Goal: Task Accomplishment & Management: Complete application form

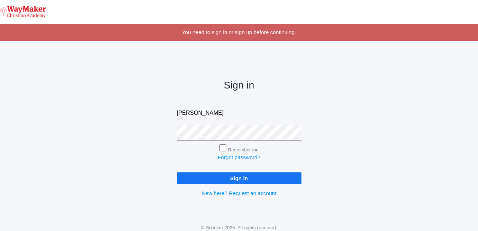
click at [244, 179] on input "Sign in" at bounding box center [239, 179] width 125 height 12
click at [241, 176] on input "Sign in" at bounding box center [239, 179] width 125 height 12
click at [227, 177] on input "Sign in" at bounding box center [239, 179] width 125 height 12
click at [232, 179] on input "Sign in" at bounding box center [239, 179] width 125 height 12
click at [182, 112] on input "email" at bounding box center [239, 113] width 125 height 16
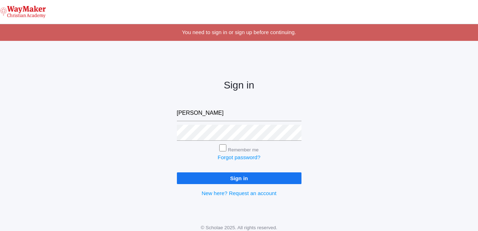
click at [231, 173] on input "Sign in" at bounding box center [239, 179] width 125 height 12
click at [239, 182] on input "Sign in" at bounding box center [239, 179] width 125 height 12
click at [197, 113] on input "[PERSON_NAME]" at bounding box center [239, 113] width 125 height 16
type input "B"
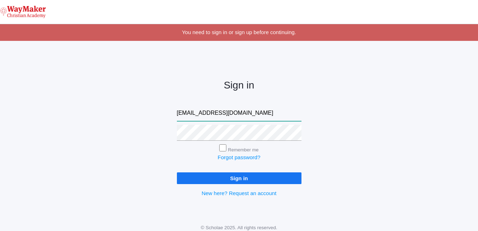
type input "[EMAIL_ADDRESS][DOMAIN_NAME]"
click at [222, 148] on input "Remember me" at bounding box center [222, 148] width 7 height 7
checkbox input "true"
click at [241, 179] on input "Sign in" at bounding box center [239, 179] width 125 height 12
click at [242, 182] on input "Sign in" at bounding box center [239, 179] width 125 height 12
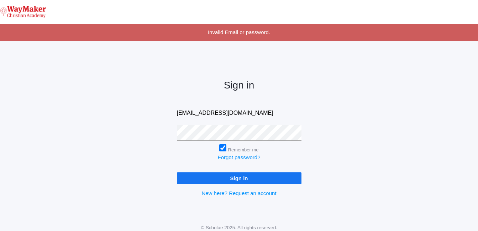
click at [240, 175] on input "Sign in" at bounding box center [239, 179] width 125 height 12
click at [246, 176] on input "Sign in" at bounding box center [239, 179] width 125 height 12
click at [246, 178] on input "Sign in" at bounding box center [239, 179] width 125 height 12
click at [293, 120] on input "bposet@waymaker.com" at bounding box center [239, 113] width 125 height 16
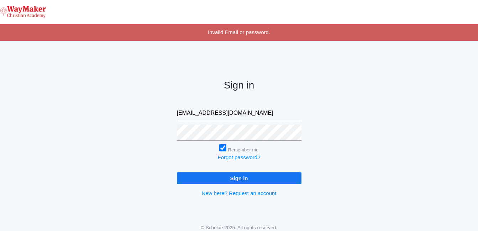
click at [215, 180] on input "Sign in" at bounding box center [239, 179] width 125 height 12
click at [175, 136] on div "Sign in bposet@waymaker.com Remember me Forgot password? Sign in New here? Requ…" at bounding box center [239, 133] width 142 height 166
click at [239, 180] on input "Sign in" at bounding box center [239, 179] width 125 height 12
type input "bposey@waymakerchristian.com"
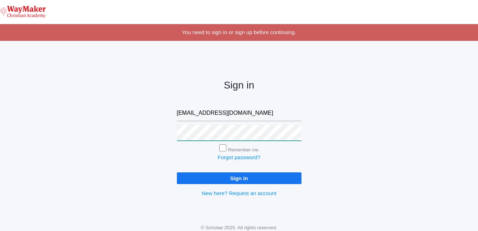
click at [177, 173] on input "Sign in" at bounding box center [239, 179] width 125 height 12
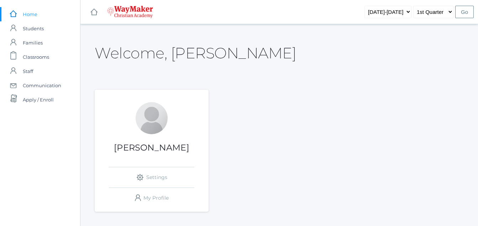
click at [442, 106] on div "[PERSON_NAME] icons/ui/navigation/settings Created with Sketch. Settings icons/…" at bounding box center [294, 151] width 399 height 122
click at [465, 10] on input "Go" at bounding box center [464, 12] width 19 height 12
drag, startPoint x: 156, startPoint y: 198, endPoint x: 155, endPoint y: 194, distance: 3.6
click at [155, 197] on link "icons/user/plain Created with Sketch. My Profile" at bounding box center [151, 198] width 85 height 20
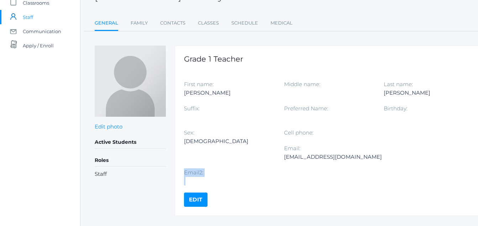
scroll to position [54, 30]
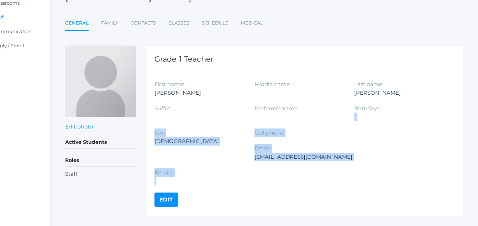
drag, startPoint x: 478, startPoint y: 164, endPoint x: 470, endPoint y: 104, distance: 60.3
click at [470, 104] on div "Staff Directory [PERSON_NAME] - Faculty [PERSON_NAME] Faculty General Family Co…" at bounding box center [264, 97] width 427 height 237
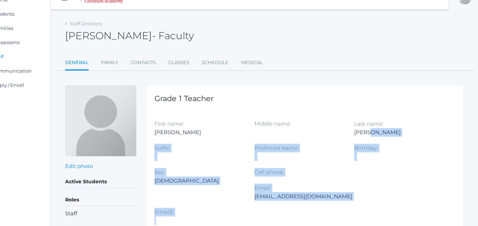
scroll to position [0, 30]
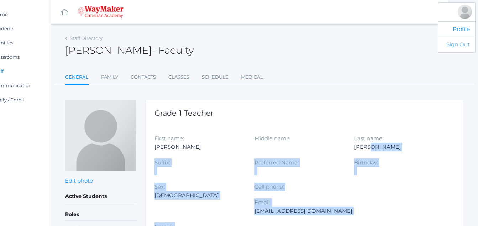
click at [463, 43] on link "Sign Out" at bounding box center [457, 45] width 37 height 16
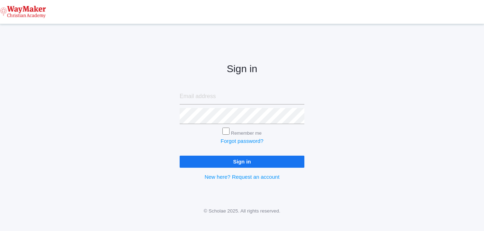
type input "[EMAIL_ADDRESS][DOMAIN_NAME]"
click at [53, 114] on div "Sign in Remember me Forgot password? Sign in New here? Request an account" at bounding box center [242, 116] width 484 height 166
click at [213, 91] on input "email" at bounding box center [241, 97] width 125 height 16
type input "[EMAIL_ADDRESS][DOMAIN_NAME]"
click at [234, 160] on input "Sign in" at bounding box center [241, 162] width 125 height 12
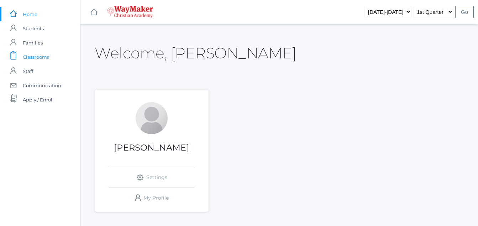
click at [40, 56] on span "Classrooms" at bounding box center [36, 57] width 26 height 14
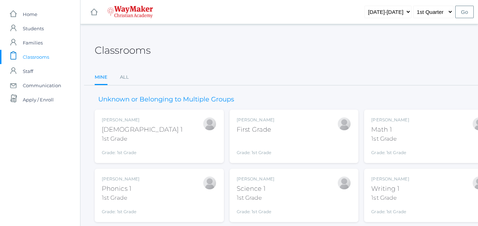
click at [39, 55] on span "Classrooms" at bounding box center [36, 57] width 26 height 14
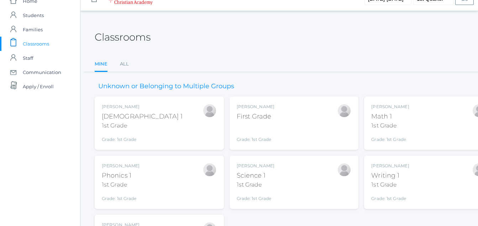
scroll to position [81, 0]
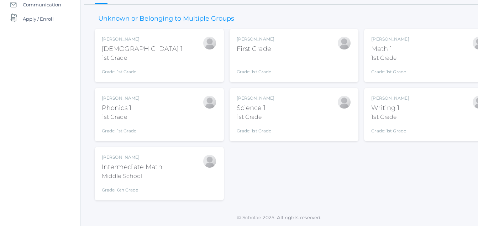
click at [141, 169] on div "Intermediate Math" at bounding box center [132, 167] width 61 height 10
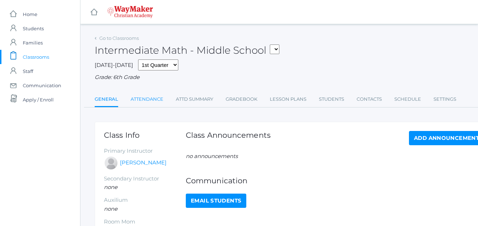
click at [158, 99] on link "Attendance" at bounding box center [147, 99] width 33 height 14
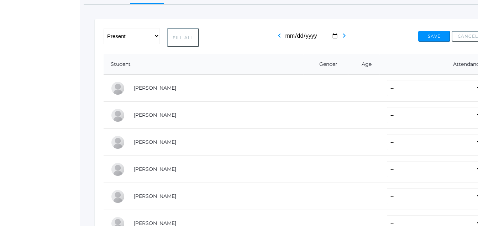
scroll to position [103, 0]
click at [165, 88] on td "[PERSON_NAME]" at bounding box center [215, 88] width 177 height 27
click at [184, 39] on button "Fill All" at bounding box center [183, 37] width 32 height 19
select select "P"
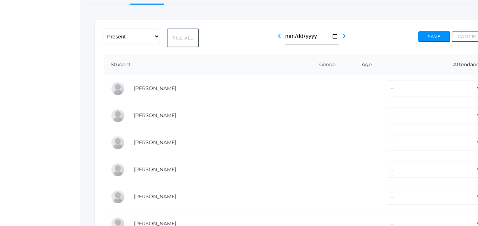
select select "P"
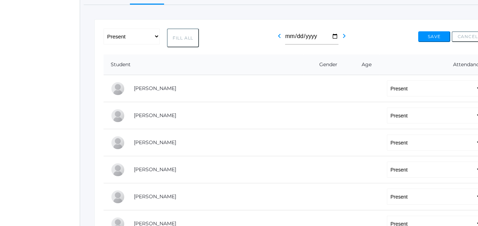
select select "P"
click at [438, 39] on button "Save" at bounding box center [434, 36] width 32 height 11
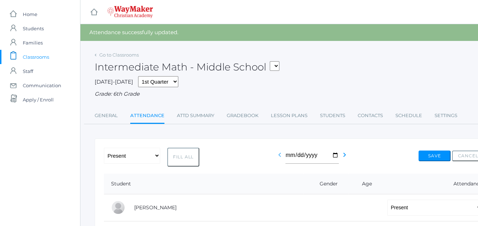
click at [278, 157] on icon "chevron_left" at bounding box center [280, 155] width 9 height 9
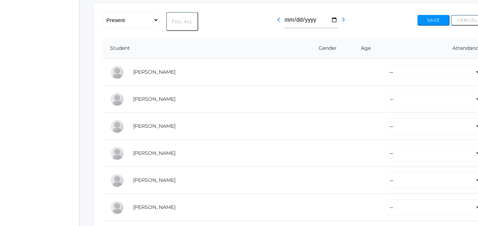
scroll to position [119, 1]
click at [186, 20] on button "Fill All" at bounding box center [182, 21] width 32 height 19
select select "P"
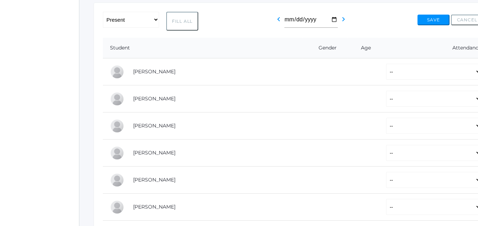
select select "P"
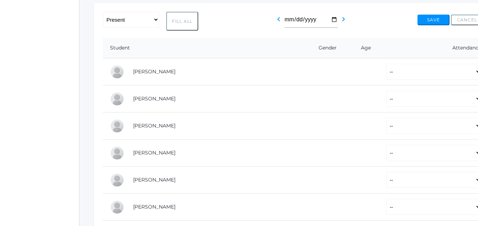
select select "P"
click at [434, 21] on button "Save" at bounding box center [434, 20] width 32 height 11
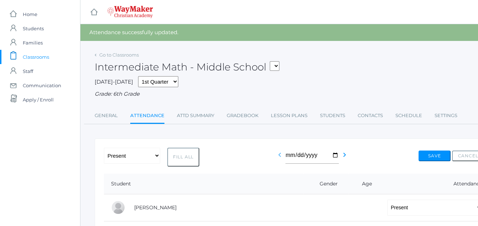
click at [280, 159] on icon "chevron_left" at bounding box center [280, 155] width 9 height 9
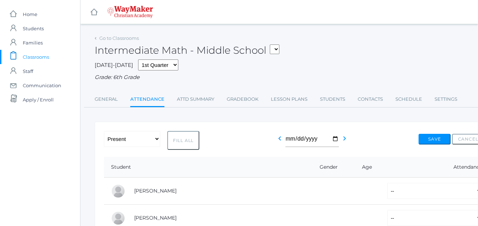
click at [190, 141] on button "Fill All" at bounding box center [183, 140] width 32 height 19
select select "P"
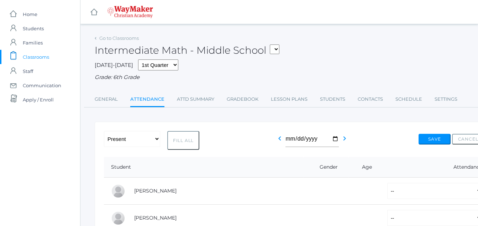
select select "P"
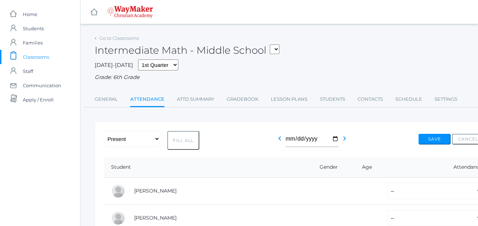
select select "P"
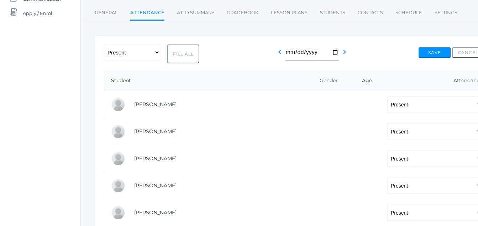
scroll to position [86, 0]
click at [157, 54] on select "-- Present Tardy Excused Tardy Unexcused Absent Excused Absent Unexcused" at bounding box center [132, 53] width 56 height 16
select select "AU"
click at [104, 46] on select "-- Present Tardy Excused Tardy Unexcused Absent Excused Absent Unexcused" at bounding box center [132, 53] width 56 height 16
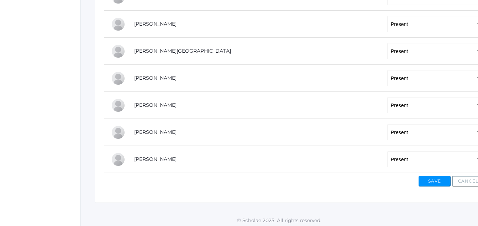
scroll to position [306, 0]
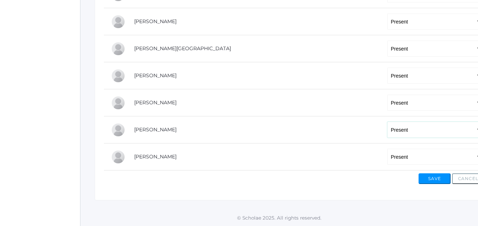
click at [387, 131] on select "-- Present Tardy Excused Tardy Unexcused Absent Excused Absent Unexcused" at bounding box center [434, 130] width 95 height 16
select select "AE"
click at [387, 122] on select "-- Present Tardy Excused Tardy Unexcused Absent Excused Absent Unexcused" at bounding box center [434, 130] width 95 height 16
click at [435, 178] on button "Save" at bounding box center [435, 178] width 32 height 11
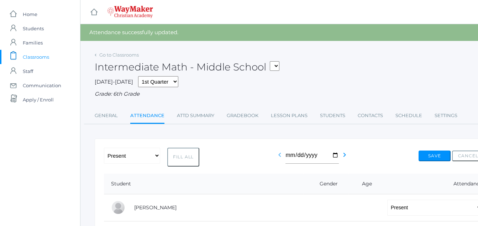
click at [280, 159] on icon "chevron_left" at bounding box center [280, 155] width 9 height 9
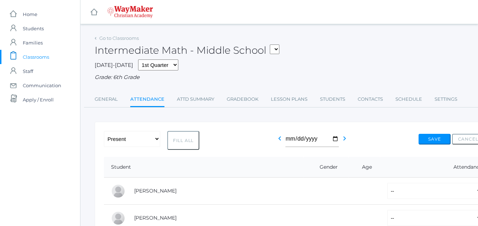
click at [304, 159] on th "Gender" at bounding box center [326, 167] width 45 height 21
click at [186, 143] on button "Fill All" at bounding box center [183, 140] width 32 height 19
select select "P"
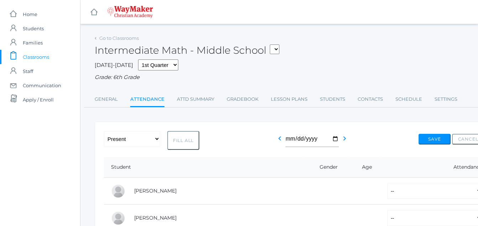
select select "P"
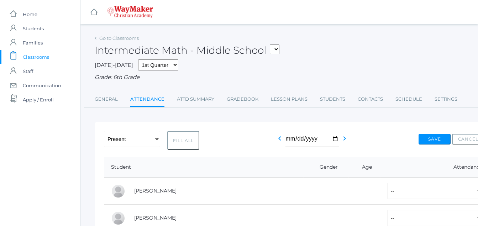
select select "P"
click at [186, 143] on button "Fill All" at bounding box center [183, 140] width 32 height 19
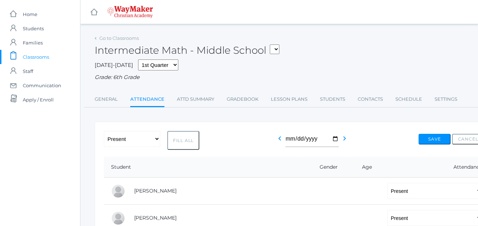
click at [186, 143] on button "Fill All" at bounding box center [183, 140] width 32 height 19
click at [279, 140] on icon "chevron_left" at bounding box center [280, 138] width 9 height 9
click at [278, 140] on icon "chevron_left" at bounding box center [280, 138] width 9 height 9
click at [190, 141] on button "Fill All" at bounding box center [183, 140] width 32 height 19
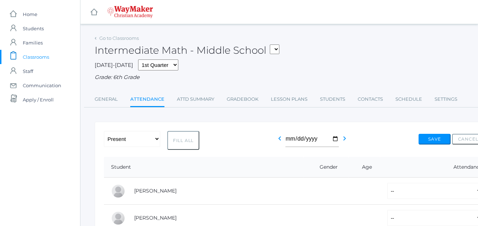
select select "P"
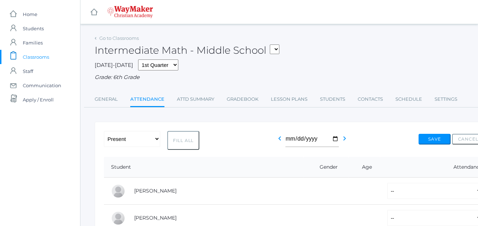
select select "P"
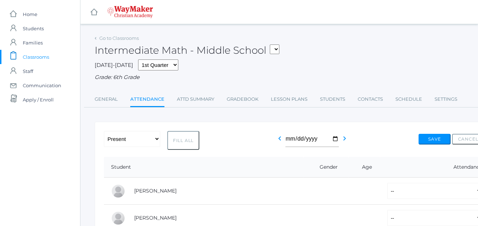
select select "P"
click at [279, 140] on icon "chevron_left" at bounding box center [280, 138] width 9 height 9
click at [278, 140] on icon "chevron_left" at bounding box center [280, 138] width 9 height 9
click at [344, 140] on icon "chevron_right" at bounding box center [344, 138] width 9 height 9
click at [278, 140] on icon "chevron_left" at bounding box center [280, 138] width 9 height 9
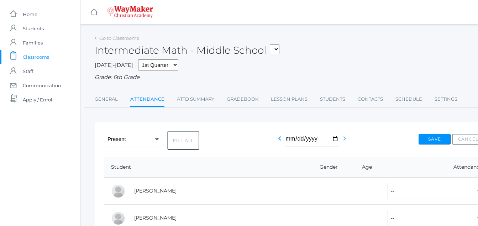
click at [344, 141] on icon "chevron_right" at bounding box center [344, 138] width 9 height 9
click at [343, 142] on icon "chevron_right" at bounding box center [344, 138] width 9 height 9
click at [342, 142] on icon "chevron_right" at bounding box center [344, 138] width 9 height 9
click at [181, 142] on button "Fill All" at bounding box center [183, 140] width 32 height 19
select select "P"
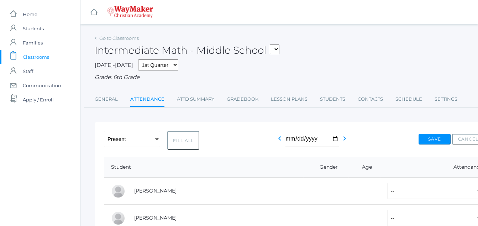
select select "P"
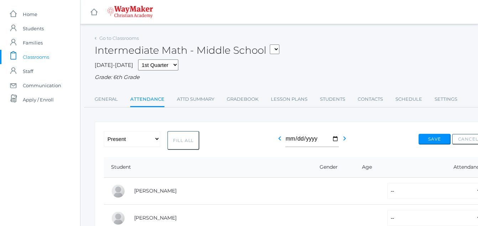
select select "P"
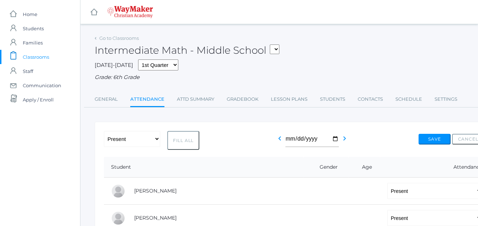
click at [181, 142] on button "Fill All" at bounding box center [183, 140] width 32 height 19
click at [440, 141] on button "Save" at bounding box center [435, 139] width 32 height 11
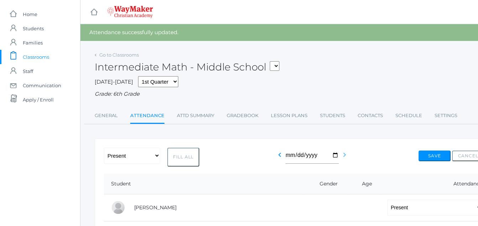
click at [343, 158] on icon "chevron_right" at bounding box center [344, 155] width 9 height 9
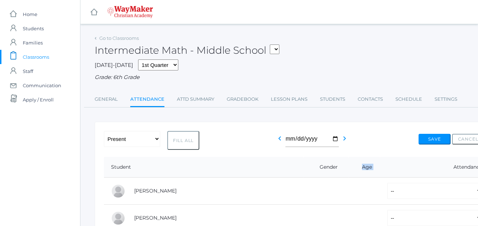
click at [349, 158] on th "Age" at bounding box center [364, 167] width 31 height 21
drag, startPoint x: 343, startPoint y: 158, endPoint x: 342, endPoint y: 139, distance: 18.5
click at [342, 139] on icon "chevron_right" at bounding box center [344, 138] width 9 height 9
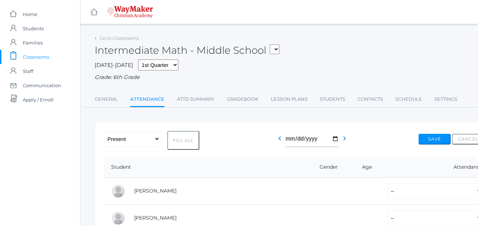
click at [180, 143] on button "Fill All" at bounding box center [183, 140] width 32 height 19
select select "P"
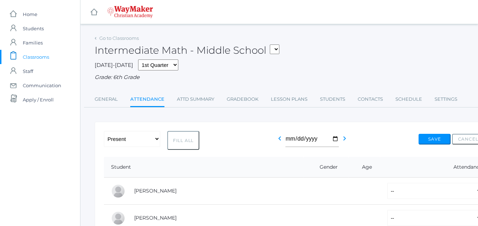
select select "P"
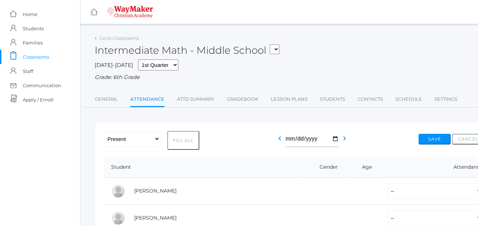
select select "P"
click at [180, 143] on button "Fill All" at bounding box center [183, 140] width 32 height 19
click at [439, 142] on button "Save" at bounding box center [435, 139] width 32 height 11
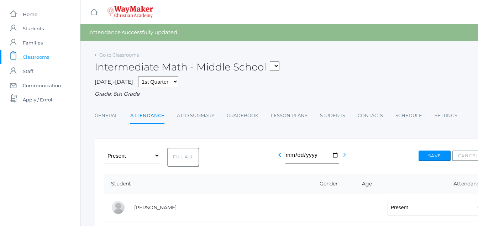
click at [344, 156] on icon "chevron_right" at bounding box center [344, 155] width 9 height 9
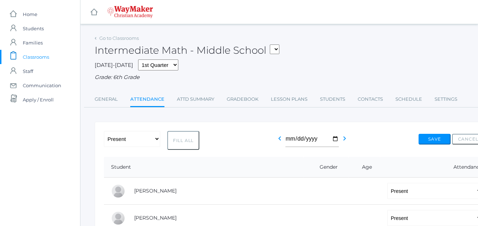
click at [277, 141] on icon "chevron_left" at bounding box center [280, 138] width 9 height 9
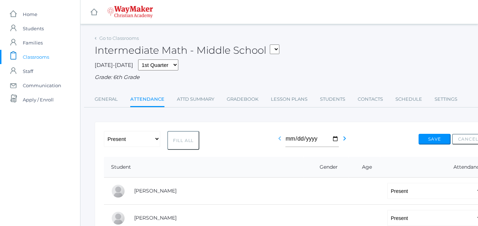
click at [278, 139] on icon "chevron_left" at bounding box center [280, 138] width 9 height 9
click at [278, 140] on icon "chevron_left" at bounding box center [280, 138] width 9 height 9
click at [471, 142] on button "Cancel" at bounding box center [468, 139] width 32 height 11
click at [387, 192] on select "-- Present Tardy Excused Tardy Unexcused Absent Excused Absent Unexcused" at bounding box center [434, 191] width 95 height 16
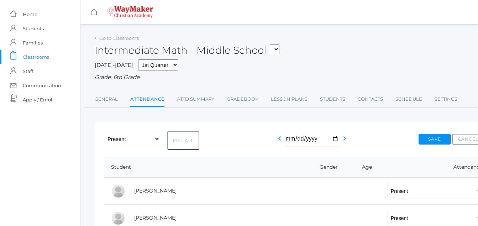
drag, startPoint x: 406, startPoint y: 195, endPoint x: 407, endPoint y: 204, distance: 9.0
click at [407, 204] on td "-- Present Tardy Excused Tardy Unexcused Absent Excused Absent Unexcused" at bounding box center [432, 191] width 104 height 27
click at [387, 190] on select "-- Present Tardy Excused Tardy Unexcused Absent Excused Absent Unexcused" at bounding box center [434, 191] width 95 height 16
drag, startPoint x: 376, startPoint y: 190, endPoint x: 370, endPoint y: 190, distance: 5.7
click at [387, 190] on select "-- Present Tardy Excused Tardy Unexcused Absent Excused Absent Unexcused" at bounding box center [434, 191] width 95 height 16
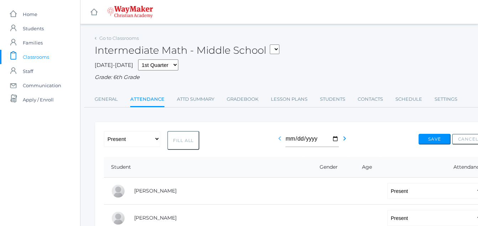
click at [278, 140] on icon "chevron_left" at bounding box center [280, 138] width 9 height 9
click at [187, 141] on button "Fill All" at bounding box center [183, 140] width 32 height 19
select select "P"
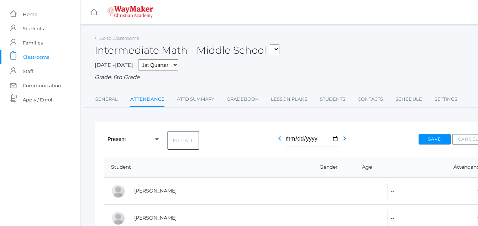
select select "P"
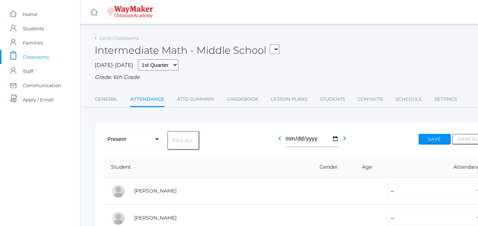
select select "P"
click at [432, 139] on button "Save" at bounding box center [435, 139] width 32 height 11
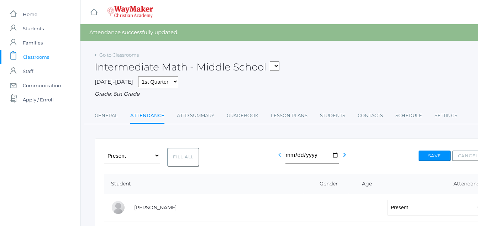
click at [279, 157] on icon "chevron_left" at bounding box center [280, 155] width 9 height 9
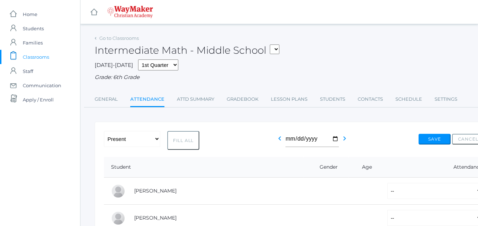
drag, startPoint x: 181, startPoint y: 142, endPoint x: 243, endPoint y: 164, distance: 65.5
click at [304, 164] on th "Gender" at bounding box center [326, 167] width 45 height 21
click at [183, 141] on button "Fill All" at bounding box center [183, 140] width 32 height 19
select select "P"
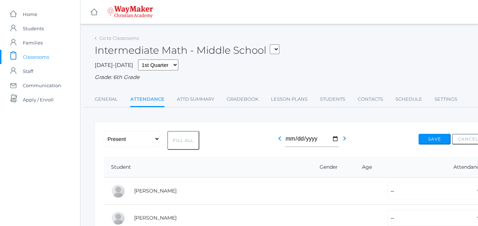
select select "P"
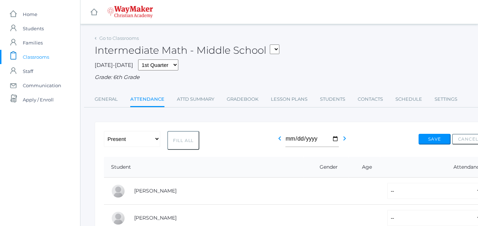
select select "P"
click at [428, 140] on button "Save" at bounding box center [435, 139] width 32 height 11
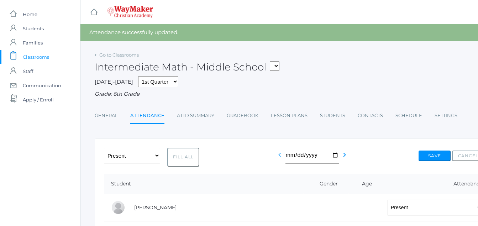
click at [278, 156] on icon "chevron_left" at bounding box center [280, 155] width 9 height 9
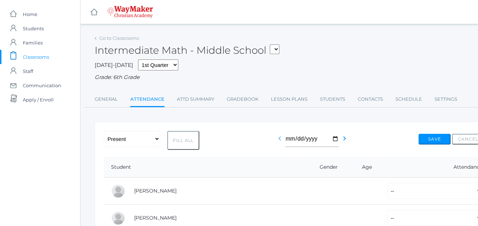
click at [279, 141] on icon "chevron_left" at bounding box center [280, 138] width 9 height 9
click at [346, 139] on icon "chevron_right" at bounding box center [344, 138] width 9 height 9
click at [186, 141] on button "Fill All" at bounding box center [183, 140] width 32 height 19
select select "P"
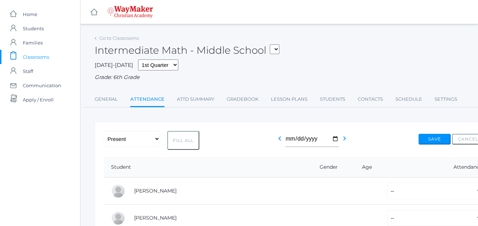
select select "P"
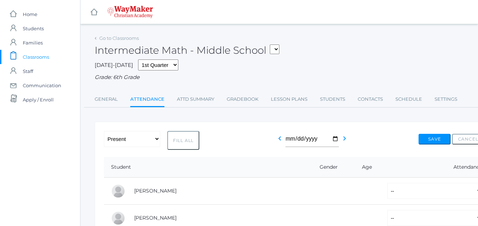
select select "P"
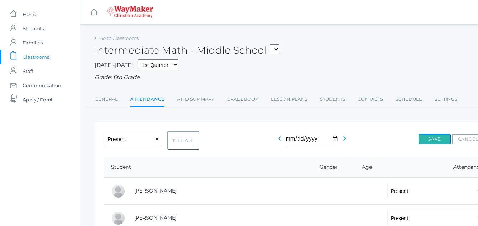
click at [436, 140] on button "Save" at bounding box center [435, 139] width 32 height 11
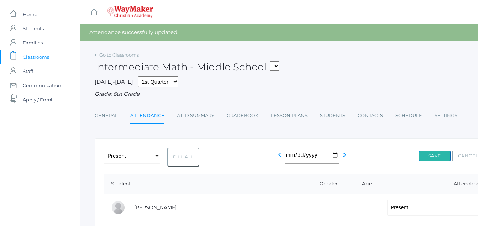
click at [436, 157] on button "Save" at bounding box center [435, 156] width 32 height 11
click at [280, 156] on icon "chevron_left" at bounding box center [280, 155] width 9 height 9
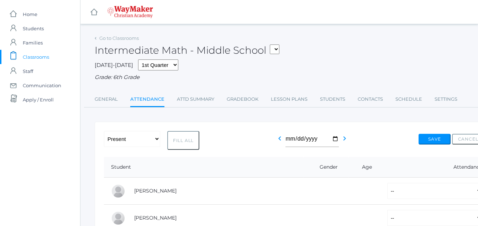
click at [183, 141] on button "Fill All" at bounding box center [183, 140] width 32 height 19
select select "P"
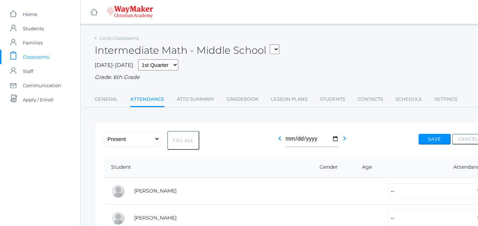
select select "P"
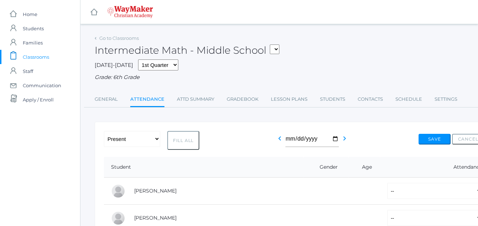
select select "P"
click at [183, 141] on button "Fill All" at bounding box center [183, 140] width 32 height 19
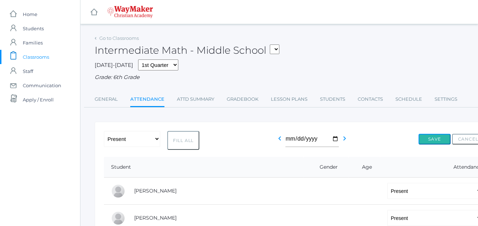
click at [436, 142] on button "Save" at bounding box center [435, 139] width 32 height 11
click at [435, 142] on button "Save" at bounding box center [435, 139] width 32 height 11
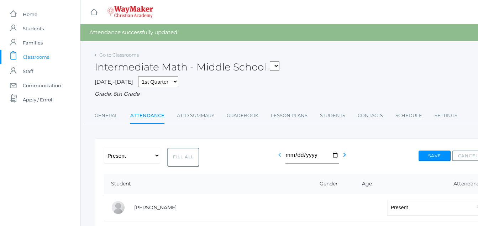
click at [277, 156] on icon "chevron_left" at bounding box center [280, 155] width 9 height 9
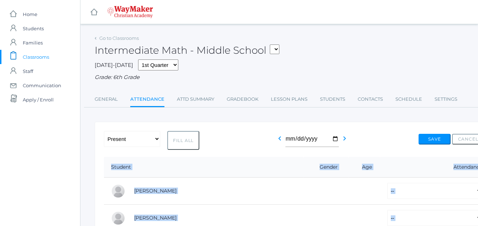
drag, startPoint x: 277, startPoint y: 157, endPoint x: 278, endPoint y: 141, distance: 16.1
click at [278, 141] on icon "chevron_left" at bounding box center [280, 138] width 9 height 9
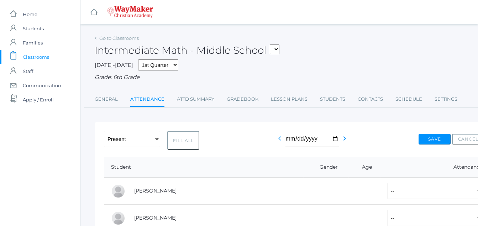
click at [277, 142] on icon "chevron_left" at bounding box center [280, 138] width 9 height 9
click at [278, 142] on icon "chevron_left" at bounding box center [280, 138] width 9 height 9
click at [334, 140] on input "[DATE]" at bounding box center [312, 139] width 53 height 16
click at [181, 140] on button "Fill All" at bounding box center [183, 140] width 32 height 19
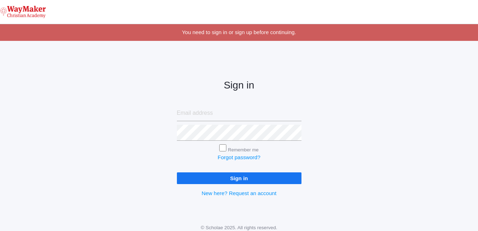
type input "[EMAIL_ADDRESS][DOMAIN_NAME]"
click at [226, 180] on input "Sign in" at bounding box center [239, 179] width 125 height 12
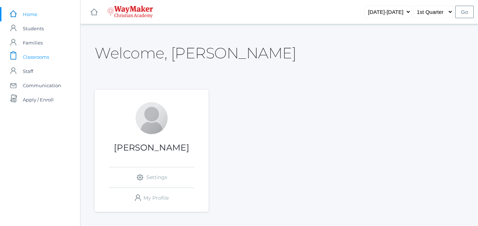
click at [36, 56] on span "Classrooms" at bounding box center [36, 57] width 26 height 14
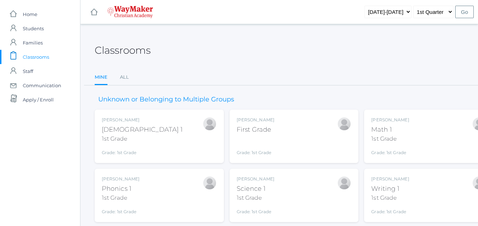
click at [262, 130] on div "First Grade" at bounding box center [256, 130] width 38 height 10
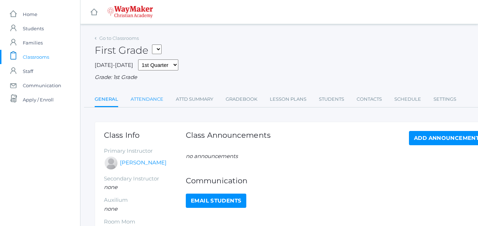
click at [145, 100] on link "Attendance" at bounding box center [147, 99] width 33 height 14
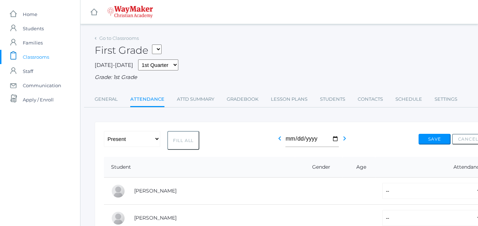
click at [186, 140] on button "Fill All" at bounding box center [183, 140] width 32 height 19
select select "P"
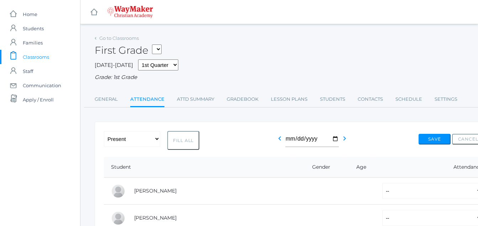
select select "P"
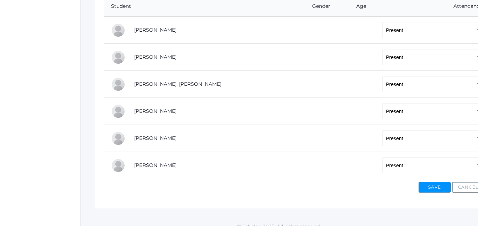
scroll to position [165, 0]
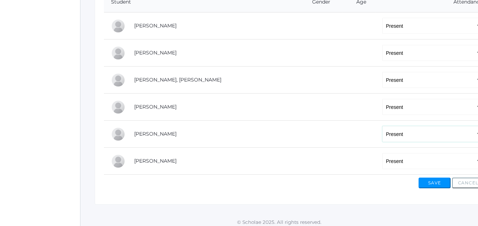
click at [382, 136] on select "-- Present Tardy Excused Tardy Unexcused Absent Excused Absent Unexcused" at bounding box center [432, 134] width 100 height 16
click at [382, 133] on select "-- Present Tardy Excused Tardy Unexcused Absent Excused Absent Unexcused" at bounding box center [432, 134] width 100 height 16
select select "AE"
click at [382, 127] on select "-- Present Tardy Excused Tardy Unexcused Absent Excused Absent Unexcused" at bounding box center [432, 134] width 100 height 16
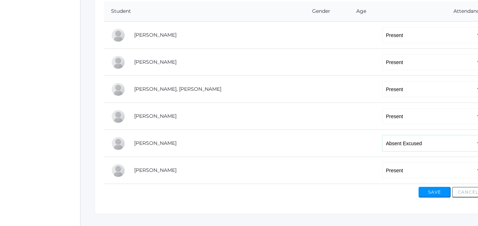
scroll to position [158, 0]
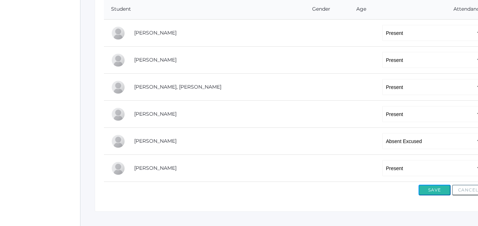
click at [432, 192] on button "Save" at bounding box center [435, 190] width 32 height 11
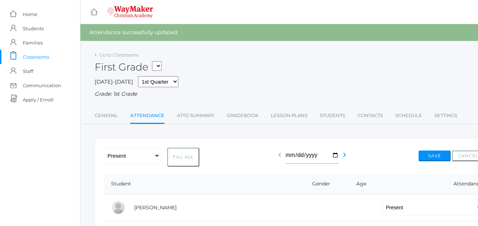
click at [278, 157] on icon "chevron_left" at bounding box center [280, 155] width 9 height 9
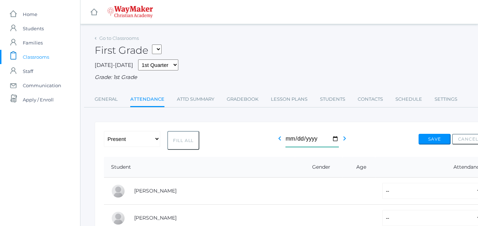
click at [335, 141] on input "[DATE]" at bounding box center [312, 139] width 53 height 16
type input "[DATE]"
drag, startPoint x: 180, startPoint y: 142, endPoint x: 170, endPoint y: 138, distance: 10.7
click at [170, 138] on button "Fill All" at bounding box center [183, 140] width 32 height 19
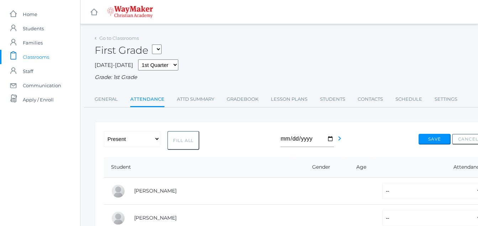
select select "P"
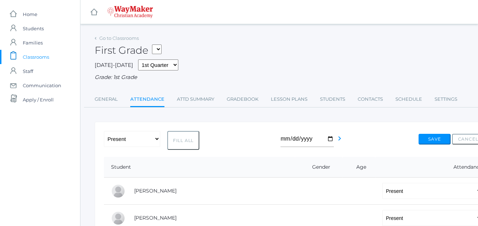
select select "P"
click at [169, 138] on button "Fill All" at bounding box center [183, 140] width 32 height 19
click at [434, 139] on button "Save" at bounding box center [435, 139] width 32 height 11
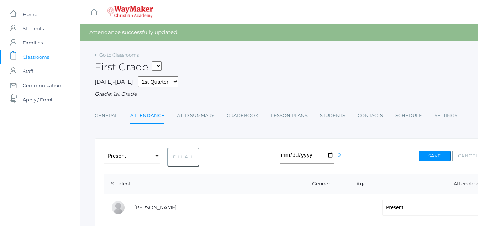
click at [338, 159] on icon "chevron_right" at bounding box center [339, 155] width 9 height 9
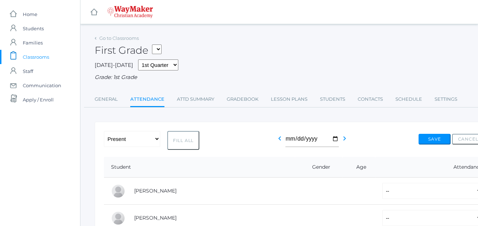
click at [179, 142] on button "Fill All" at bounding box center [183, 140] width 32 height 19
select select "P"
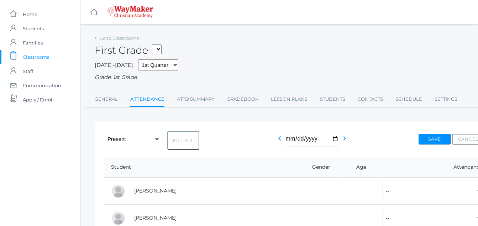
select select "P"
click at [179, 142] on button "Fill All" at bounding box center [183, 140] width 32 height 19
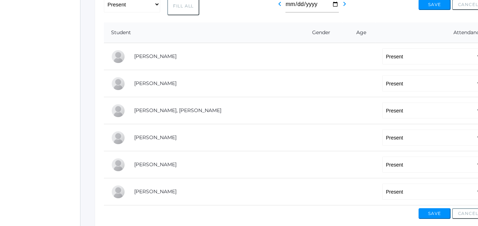
scroll to position [135, 0]
click at [441, 6] on button "Save" at bounding box center [435, 4] width 32 height 11
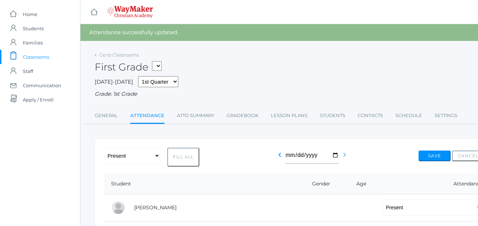
click at [342, 157] on icon "chevron_right" at bounding box center [344, 155] width 9 height 9
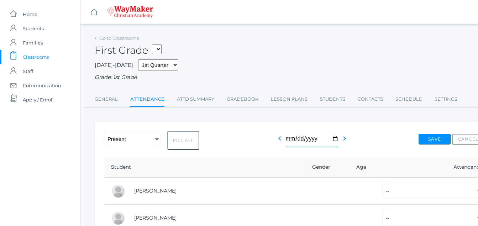
click at [334, 139] on input "2025-09-04" at bounding box center [312, 139] width 53 height 16
click at [179, 143] on button "Fill All" at bounding box center [183, 140] width 32 height 19
select select "P"
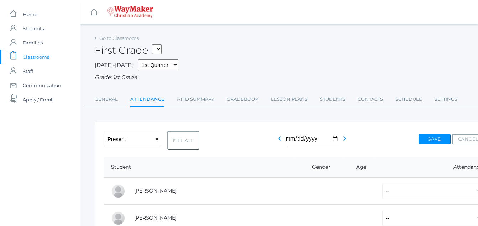
select select "P"
click at [435, 138] on button "Save" at bounding box center [435, 139] width 32 height 11
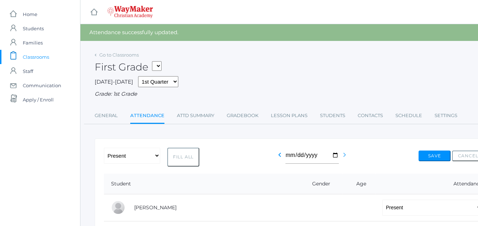
click at [344, 156] on icon "chevron_right" at bounding box center [344, 155] width 9 height 9
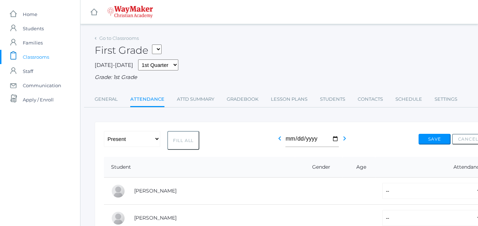
click at [177, 141] on button "Fill All" at bounding box center [183, 140] width 32 height 19
select select "P"
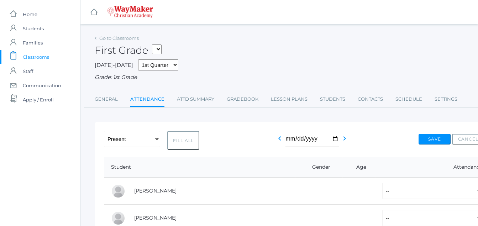
select select "P"
click at [440, 141] on button "Save" at bounding box center [435, 139] width 32 height 11
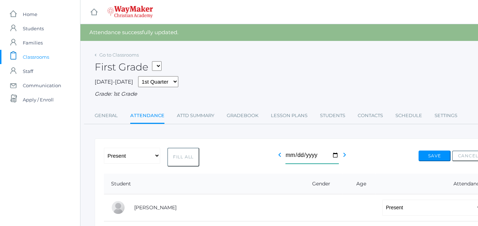
click at [334, 155] on input "2025-09-05" at bounding box center [312, 156] width 53 height 16
type input "2025-09-09"
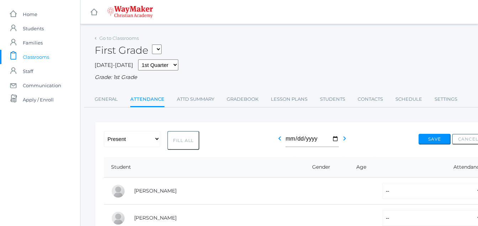
click at [180, 142] on button "Fill All" at bounding box center [183, 140] width 32 height 19
select select "P"
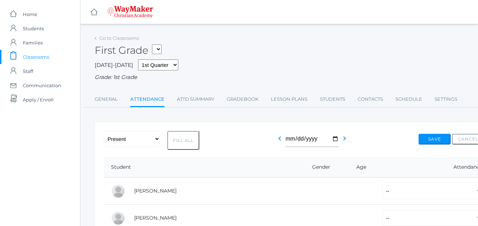
select select "P"
click at [434, 140] on button "Save" at bounding box center [435, 139] width 32 height 11
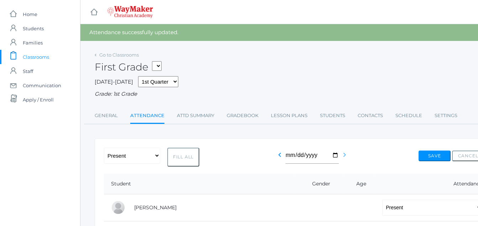
click at [344, 158] on icon "chevron_right" at bounding box center [344, 155] width 9 height 9
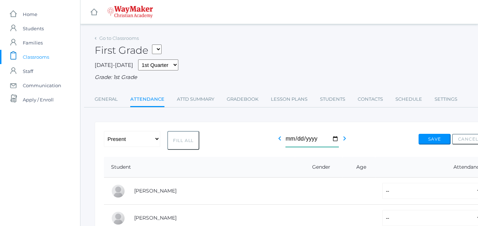
click at [331, 137] on input "2025-09-10" at bounding box center [312, 139] width 53 height 16
type input "[DATE]"
click at [341, 140] on icon "chevron_right" at bounding box center [344, 138] width 9 height 9
click at [382, 193] on select "-- Present Tardy Excused Tardy Unexcused Absent Excused Absent Unexcused" at bounding box center [432, 191] width 100 height 16
select select "AE"
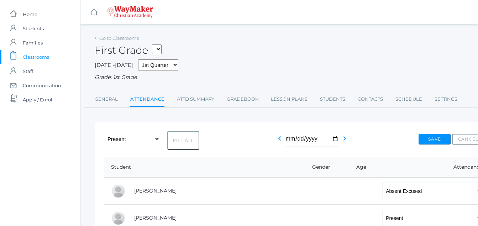
click at [382, 184] on select "-- Present Tardy Excused Tardy Unexcused Absent Excused Absent Unexcused" at bounding box center [432, 191] width 100 height 16
click at [432, 141] on button "Save" at bounding box center [435, 139] width 32 height 11
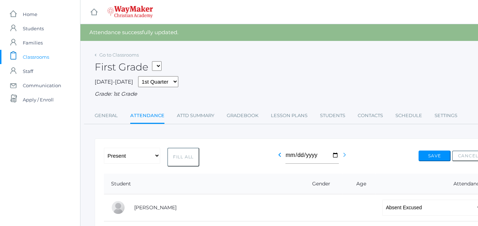
click at [345, 156] on icon "chevron_right" at bounding box center [344, 155] width 9 height 9
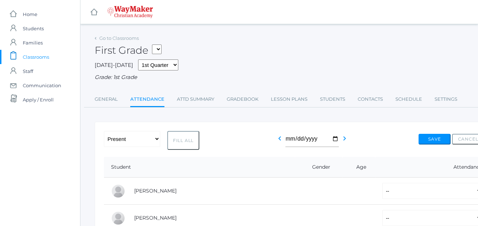
click at [180, 142] on button "Fill All" at bounding box center [183, 140] width 32 height 19
select select "P"
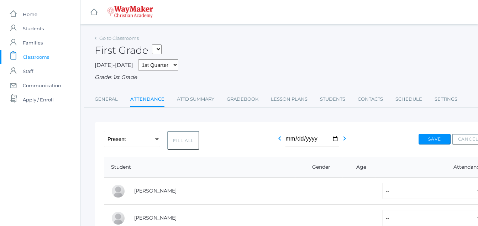
select select "P"
click at [434, 140] on button "Save" at bounding box center [435, 139] width 32 height 11
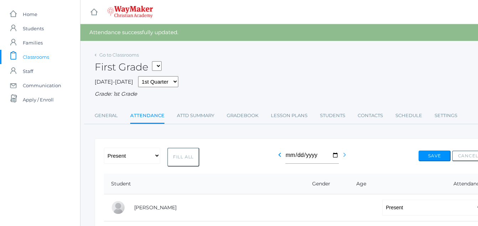
click at [343, 158] on icon "chevron_right" at bounding box center [344, 155] width 9 height 9
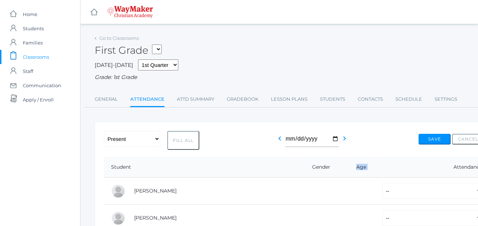
click at [179, 143] on button "Fill All" at bounding box center [183, 140] width 32 height 19
select select "P"
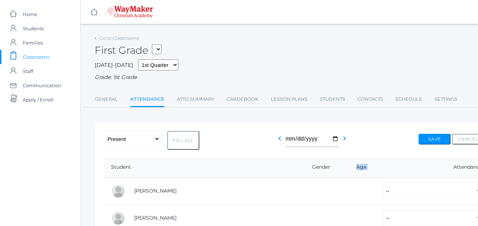
select select "P"
click at [435, 140] on button "Save" at bounding box center [435, 139] width 32 height 11
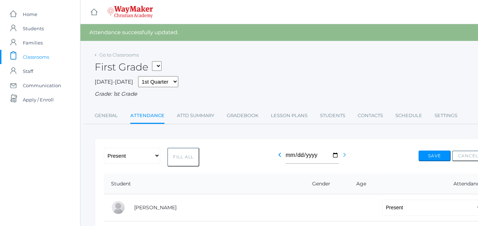
click at [341, 158] on icon "chevron_right" at bounding box center [344, 155] width 9 height 9
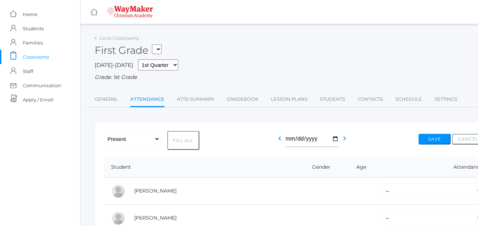
click at [183, 140] on button "Fill All" at bounding box center [183, 140] width 32 height 19
select select "P"
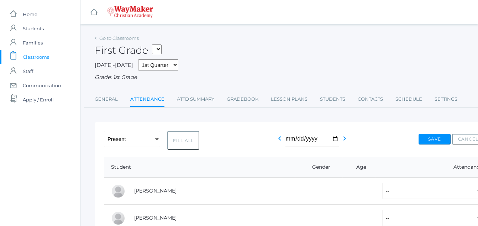
select select "P"
click at [183, 140] on button "Fill All" at bounding box center [183, 140] width 32 height 19
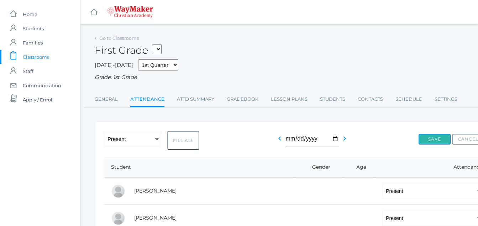
click at [437, 140] on button "Save" at bounding box center [435, 139] width 32 height 11
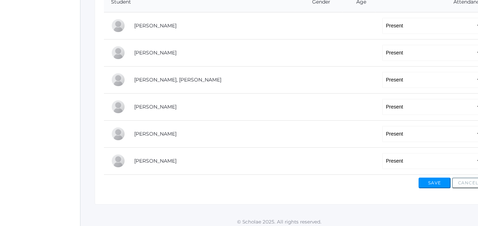
scroll to position [187, 0]
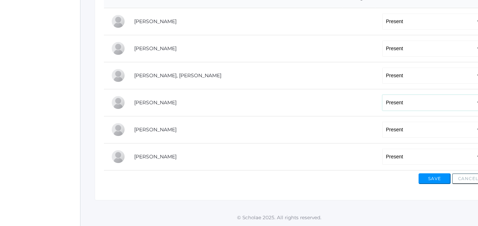
click at [382, 104] on select "-- Present Tardy Excused Tardy Unexcused Absent Excused Absent Unexcused" at bounding box center [432, 103] width 100 height 16
click at [301, 151] on td at bounding box center [318, 156] width 47 height 27
click at [382, 130] on select "-- Present Tardy Excused Tardy Unexcused Absent Excused Absent Unexcused" at bounding box center [432, 130] width 100 height 16
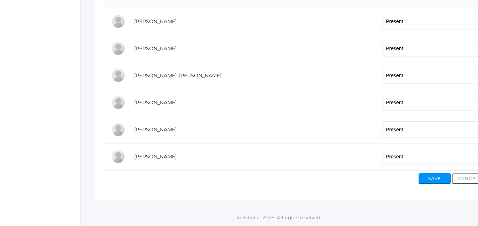
click at [382, 130] on select "-- Present Tardy Excused Tardy Unexcused Absent Excused Absent Unexcused" at bounding box center [432, 130] width 100 height 16
select select "AE"
click at [382, 122] on select "-- Present Tardy Excused Tardy Unexcused Absent Excused Absent Unexcused" at bounding box center [432, 130] width 100 height 16
click at [435, 179] on button "Save" at bounding box center [435, 178] width 32 height 11
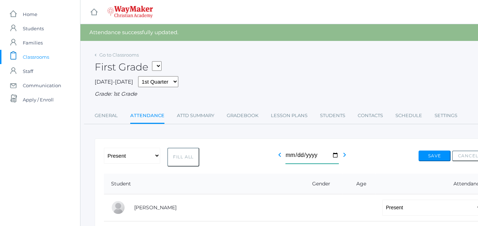
click at [333, 156] on input "[DATE]" at bounding box center [312, 156] width 53 height 16
type input "[DATE]"
drag, startPoint x: 319, startPoint y: 147, endPoint x: 304, endPoint y: 99, distance: 50.0
click at [304, 99] on div "Go to Classrooms First Grade 01ELEM - Writing 1 1st Grade 01ELEM - Science 1 1s…" at bounding box center [294, 87] width 399 height 74
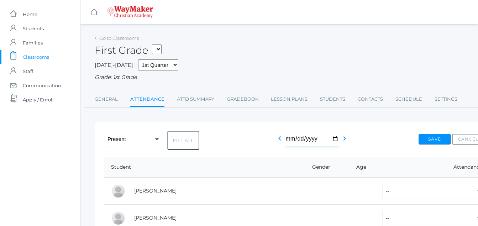
click at [333, 140] on input "2025-09-15" at bounding box center [312, 139] width 53 height 16
type input "[DATE]"
click at [185, 141] on button "Fill All" at bounding box center [183, 140] width 32 height 19
select select "P"
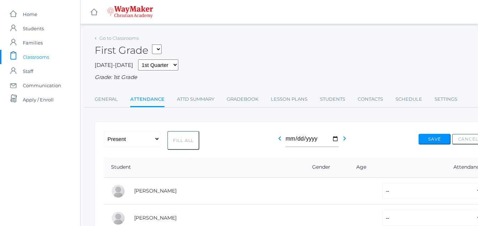
select select "P"
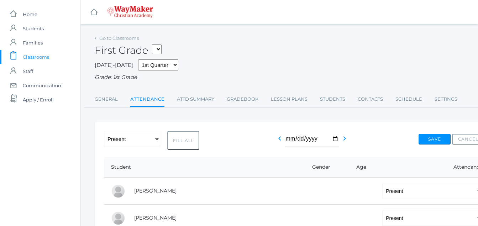
click at [185, 141] on button "Fill All" at bounding box center [183, 140] width 32 height 19
click at [435, 138] on button "Save" at bounding box center [435, 139] width 32 height 11
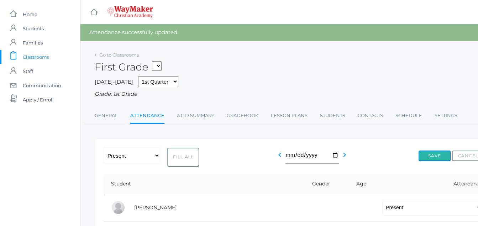
click at [430, 155] on button "Save" at bounding box center [435, 156] width 32 height 11
click at [344, 154] on icon "chevron_right" at bounding box center [344, 155] width 9 height 9
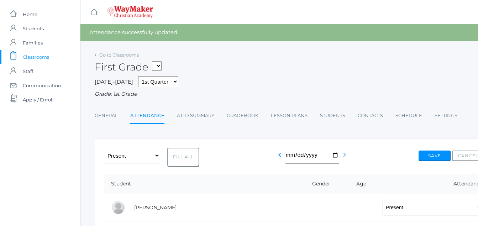
click at [344, 154] on icon "chevron_right" at bounding box center [344, 155] width 9 height 9
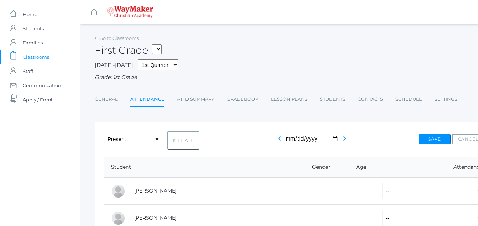
click at [186, 138] on button "Fill All" at bounding box center [183, 140] width 32 height 19
select select "P"
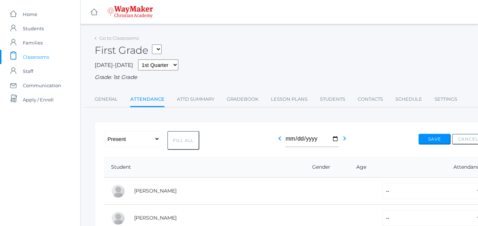
select select "P"
click at [186, 138] on button "Fill All" at bounding box center [183, 140] width 32 height 19
click at [441, 137] on button "Save" at bounding box center [435, 139] width 32 height 11
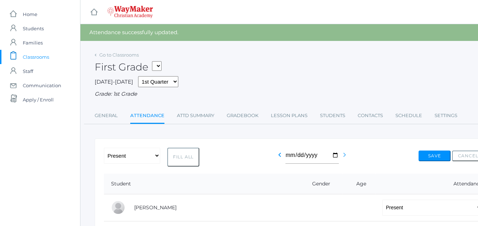
click at [343, 157] on icon "chevron_right" at bounding box center [344, 155] width 9 height 9
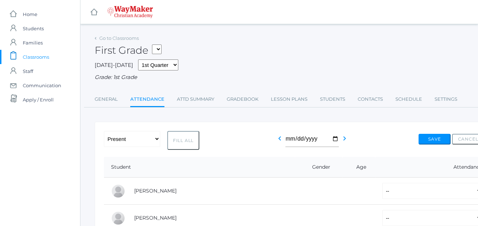
click at [176, 141] on button "Fill All" at bounding box center [183, 140] width 32 height 19
select select "P"
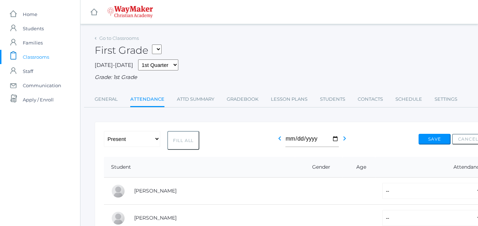
select select "P"
click at [177, 141] on button "Fill All" at bounding box center [183, 140] width 32 height 19
click at [433, 142] on button "Save" at bounding box center [435, 139] width 32 height 11
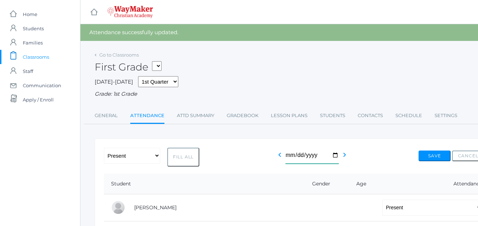
click at [334, 158] on input "[DATE]" at bounding box center [312, 156] width 53 height 16
click at [440, 156] on button "Save" at bounding box center [435, 156] width 32 height 11
click at [343, 156] on icon "chevron_right" at bounding box center [344, 155] width 9 height 9
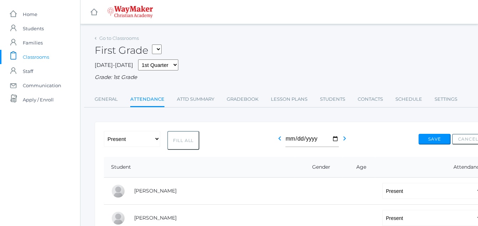
click at [184, 140] on button "Fill All" at bounding box center [183, 140] width 32 height 19
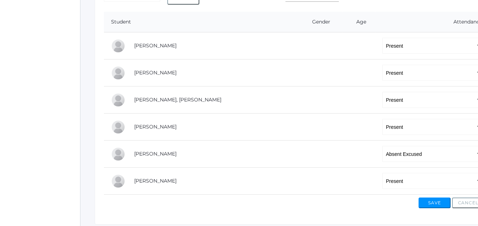
scroll to position [171, 0]
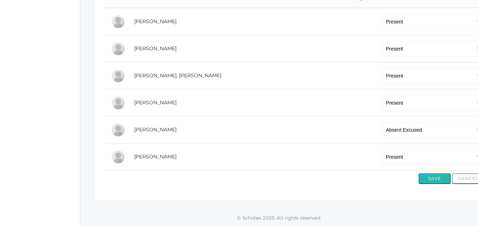
click at [437, 176] on button "Save" at bounding box center [435, 178] width 32 height 11
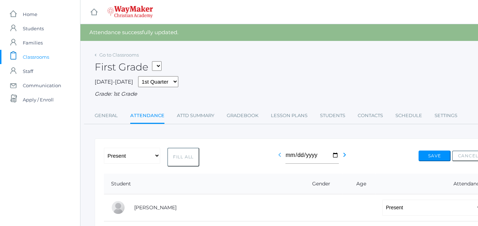
click at [277, 156] on icon "chevron_left" at bounding box center [280, 155] width 9 height 9
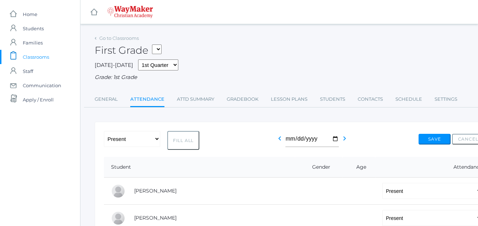
click at [44, 58] on span "Classrooms" at bounding box center [36, 57] width 26 height 14
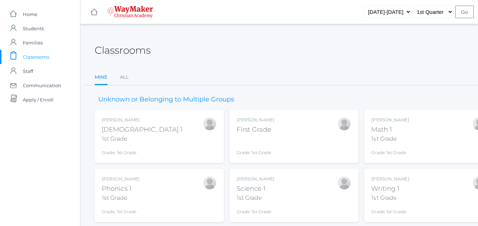
drag, startPoint x: 169, startPoint y: 132, endPoint x: 154, endPoint y: 116, distance: 21.9
click at [167, 130] on div "Bonnie Posey Bible 1 1st Grade Grade: 1st Grade 01ELEM" at bounding box center [159, 136] width 115 height 39
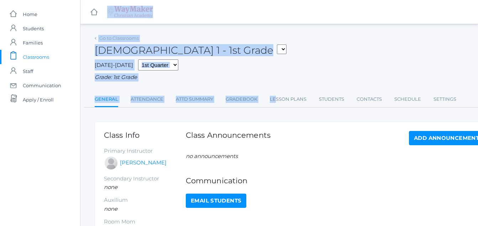
drag, startPoint x: 293, startPoint y: -1, endPoint x: 288, endPoint y: 0, distance: 5.8
click at [288, 0] on html "icons/ui/navigation/home Created with Sketch. Home icons/user/plain Created wit…" at bounding box center [239, 113] width 478 height 226
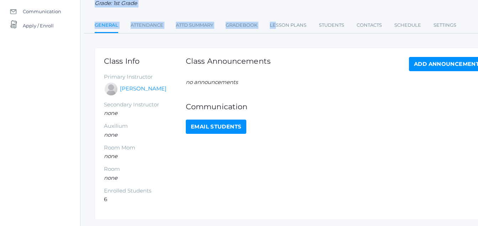
scroll to position [95, 0]
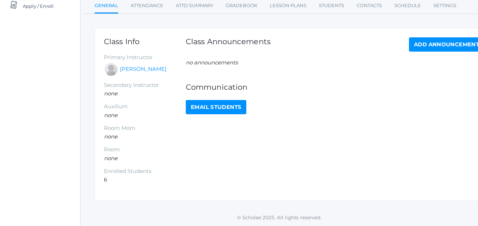
drag, startPoint x: 27, startPoint y: 60, endPoint x: 28, endPoint y: 68, distance: 7.7
click at [28, 68] on div "icons/ui/navigation/home Created with Sketch. Home icons/user/plain Created wit…" at bounding box center [40, 66] width 80 height 320
click at [332, 6] on link "Students" at bounding box center [331, 6] width 25 height 14
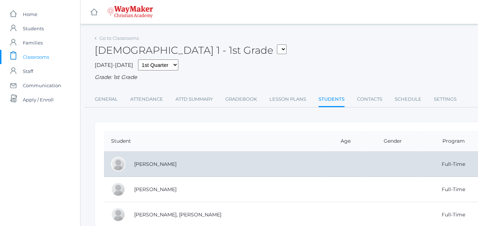
click at [250, 161] on td "[PERSON_NAME]" at bounding box center [225, 164] width 197 height 25
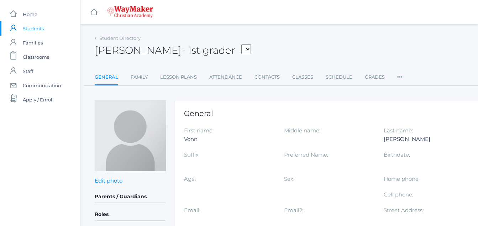
click at [341, 180] on div "Sex:" at bounding box center [334, 187] width 100 height 24
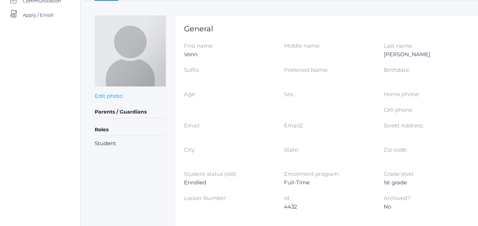
scroll to position [86, 0]
